Goal: Navigation & Orientation: Understand site structure

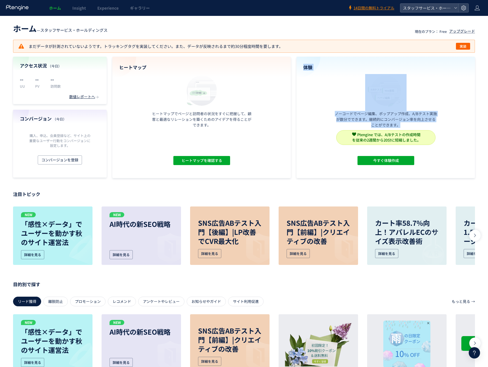
drag, startPoint x: 335, startPoint y: 109, endPoint x: 411, endPoint y: 126, distance: 77.8
click at [411, 126] on div "体験 ノーコードでページ編集、ポップアップ作成、A/Bテスト実施が数分でできます。継続的にコンバージョン率を向上させることができます。 Ptengine では…" at bounding box center [385, 117] width 178 height 121
click at [411, 126] on p "ノーコードでページ編集、ポップアップ作成、A/Bテスト実施が数分でできます。継続的にコンバージョン率を向上させることができます。" at bounding box center [386, 119] width 102 height 17
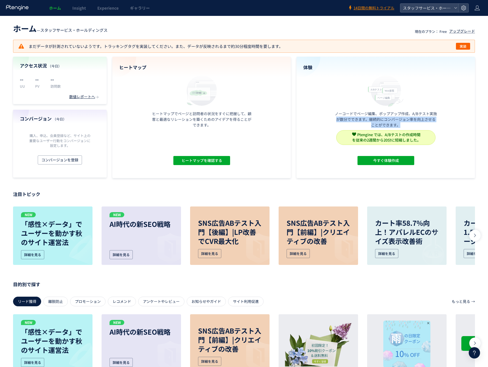
drag, startPoint x: 411, startPoint y: 126, endPoint x: 312, endPoint y: 118, distance: 99.0
click at [312, 118] on div "体験 ノーコードでページ編集、ポップアップ作成、A/Bテスト実施が数分でできます。継続的にコンバージョン率を向上させることができます。 Ptengine では…" at bounding box center [385, 117] width 178 height 121
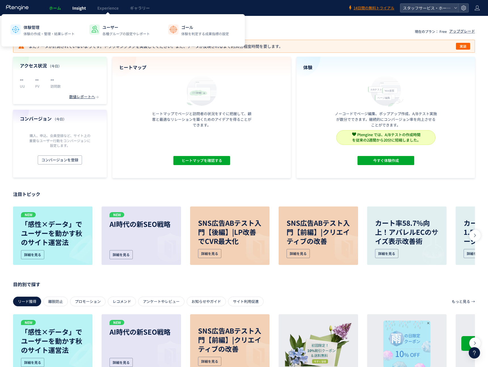
click at [85, 6] on span "Insight" at bounding box center [79, 8] width 14 height 6
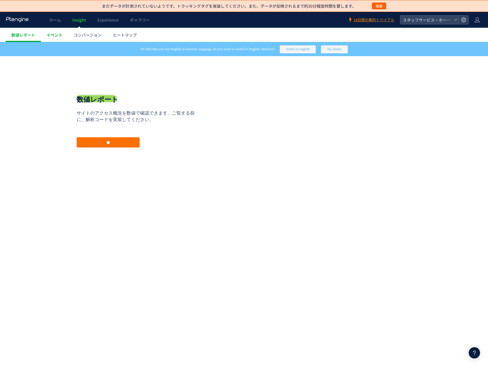
click at [59, 34] on span "イベント" at bounding box center [54, 35] width 16 height 6
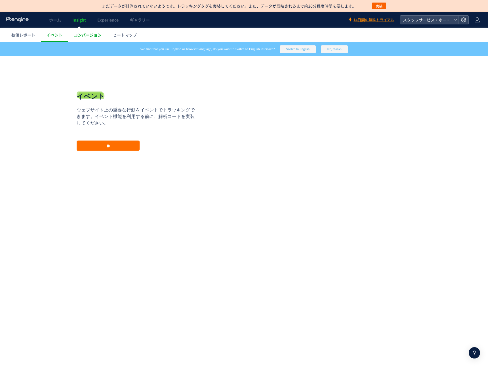
click at [82, 35] on span "コンバージョン" at bounding box center [88, 35] width 28 height 6
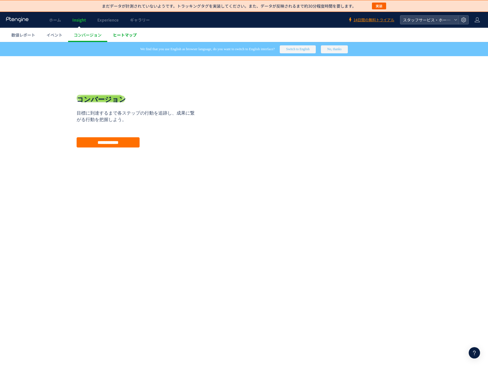
click at [120, 34] on span "ヒートマップ" at bounding box center [125, 35] width 24 height 6
click at [112, 20] on span "Experience" at bounding box center [107, 20] width 21 height 6
